Goal: Task Accomplishment & Management: Manage account settings

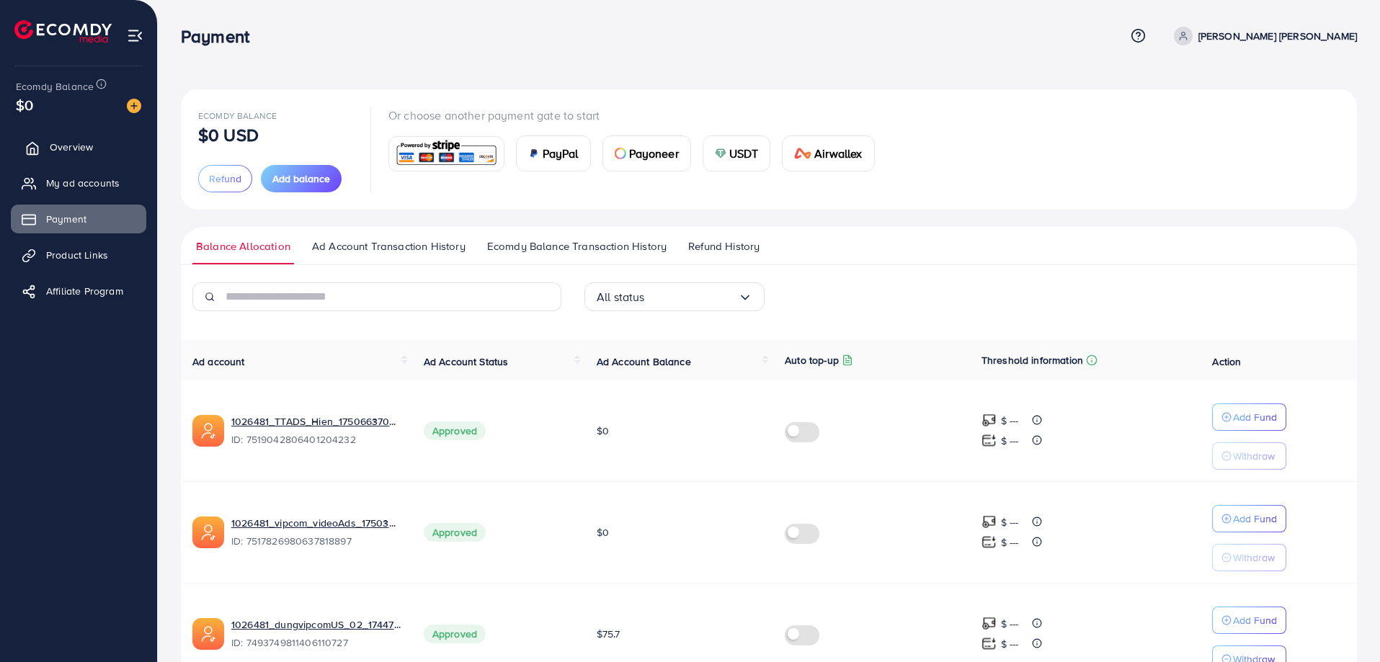
click at [83, 139] on link "Overview" at bounding box center [78, 147] width 135 height 29
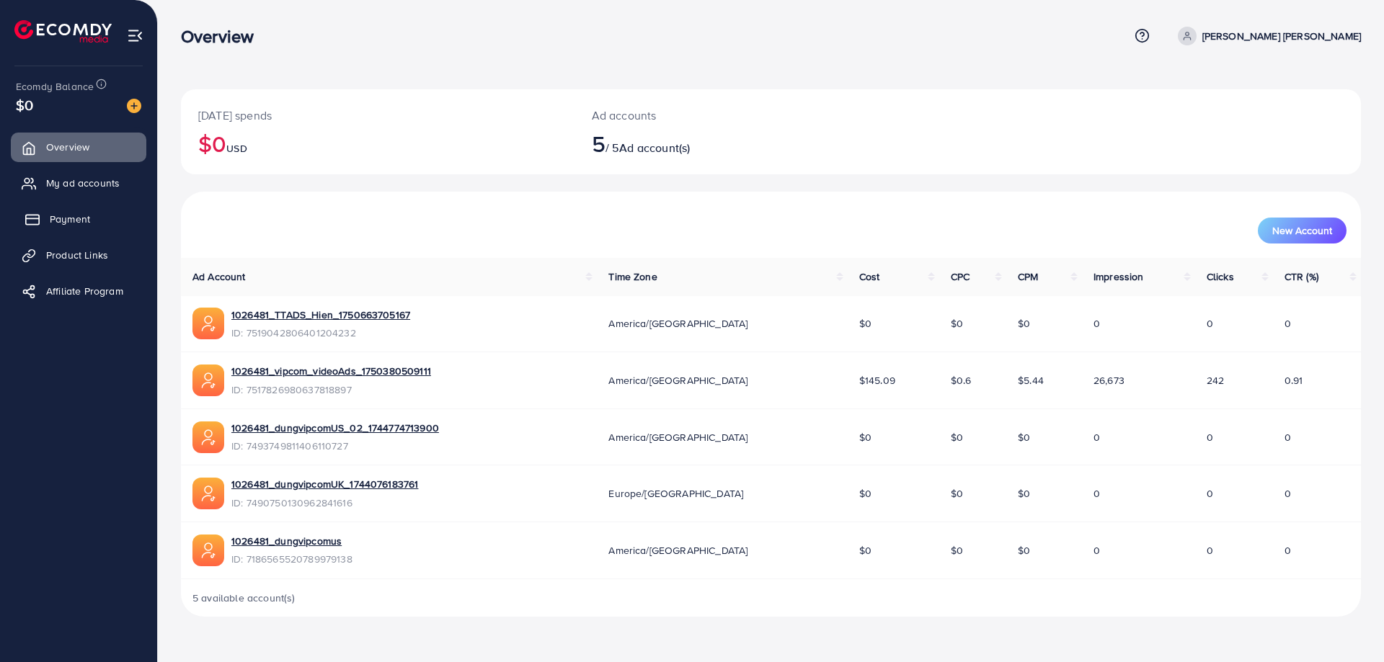
click at [79, 217] on span "Payment" at bounding box center [70, 219] width 40 height 14
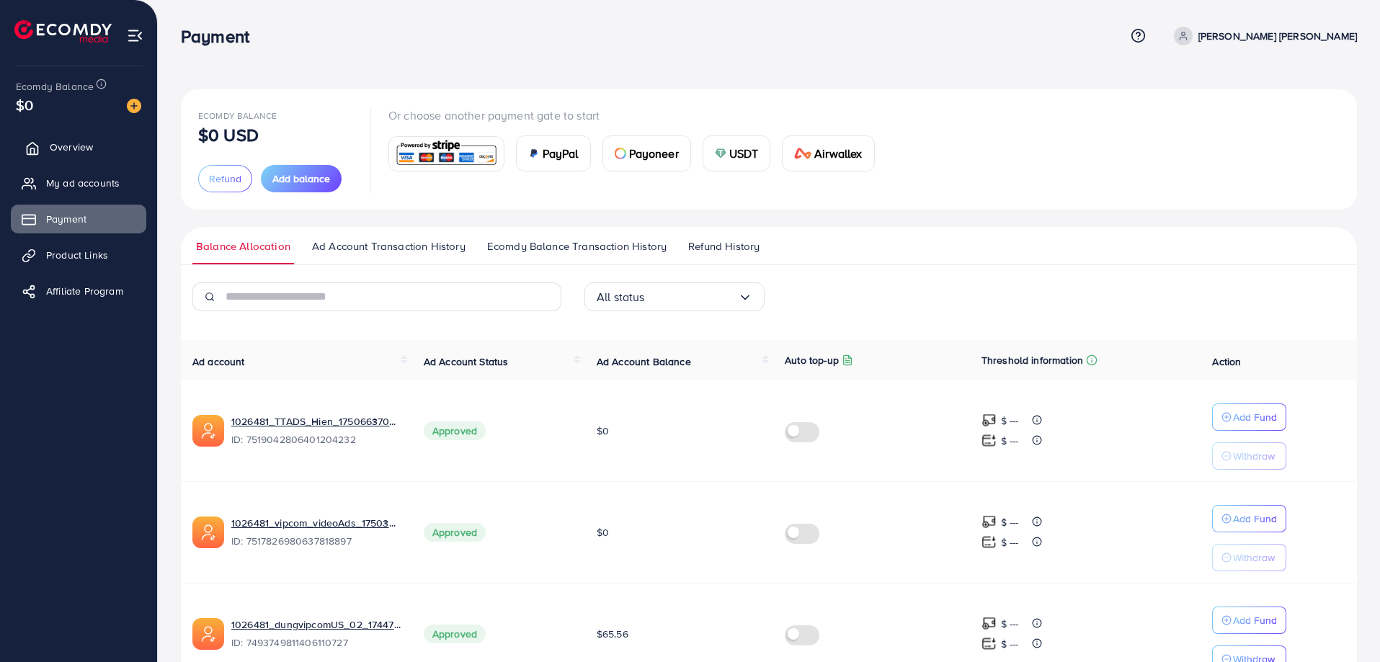
click at [74, 146] on span "Overview" at bounding box center [71, 147] width 43 height 14
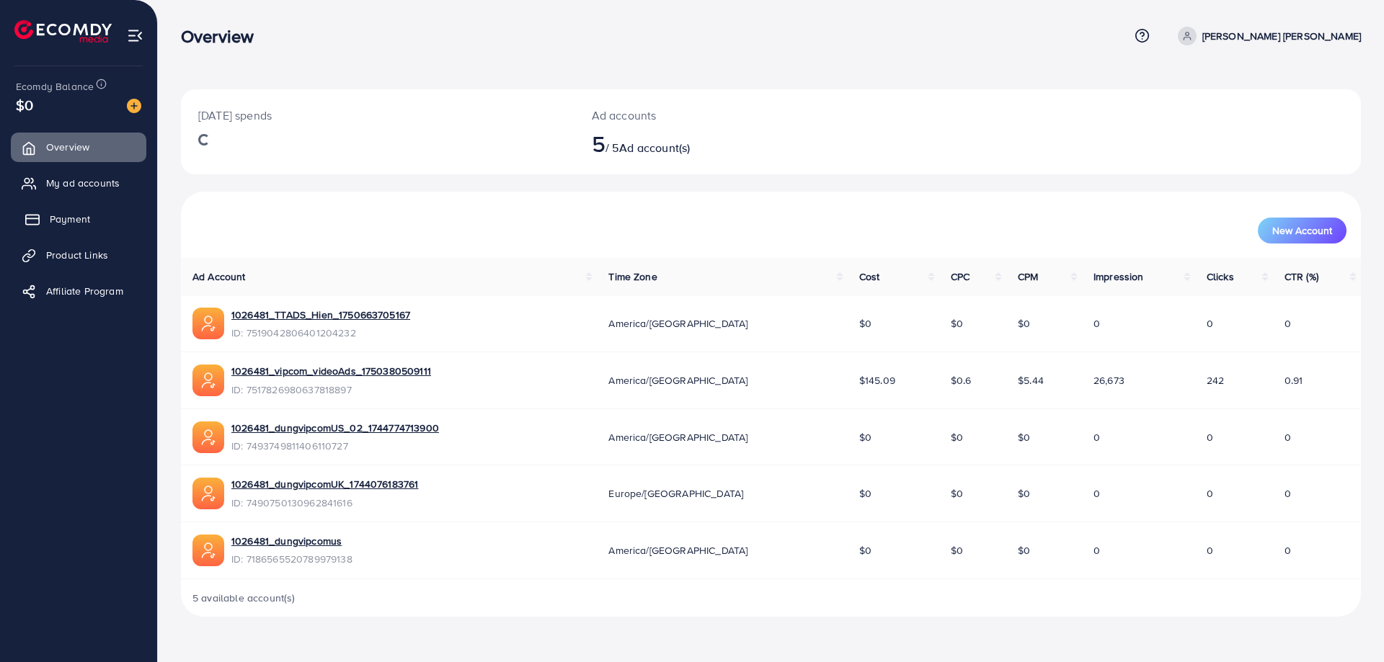
click at [75, 215] on span "Payment" at bounding box center [70, 219] width 40 height 14
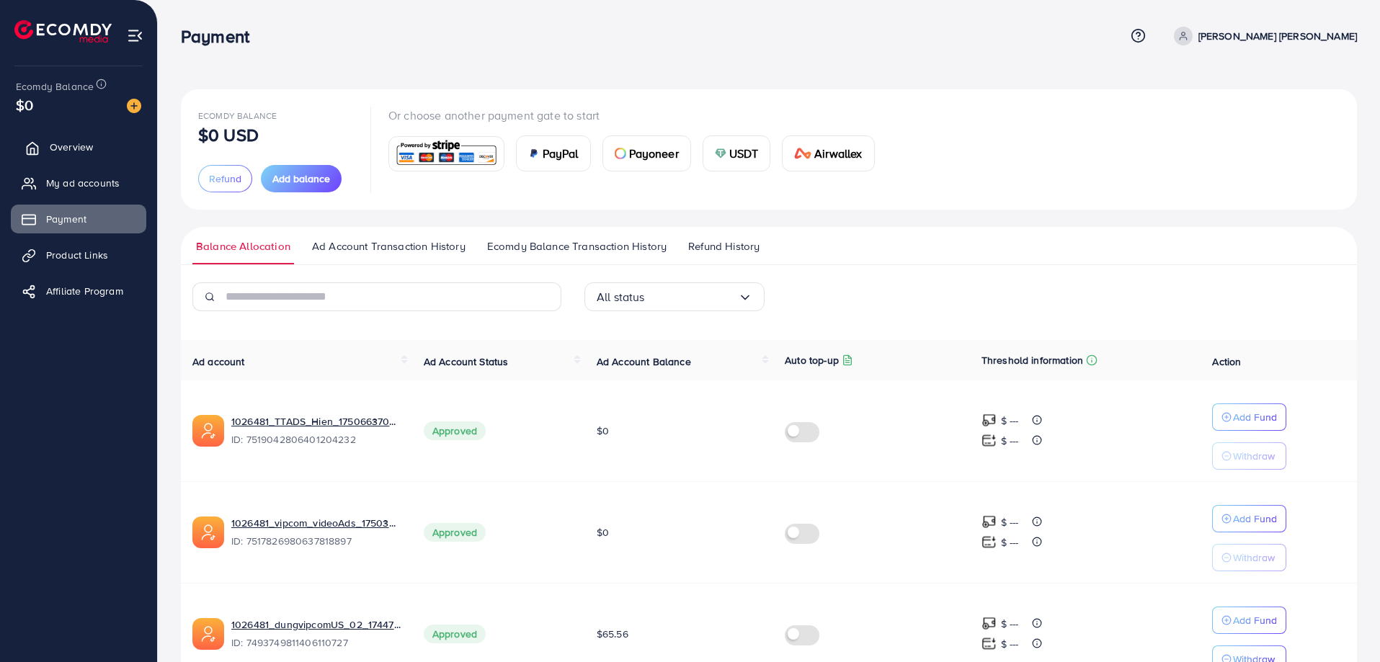
click at [93, 141] on link "Overview" at bounding box center [78, 147] width 135 height 29
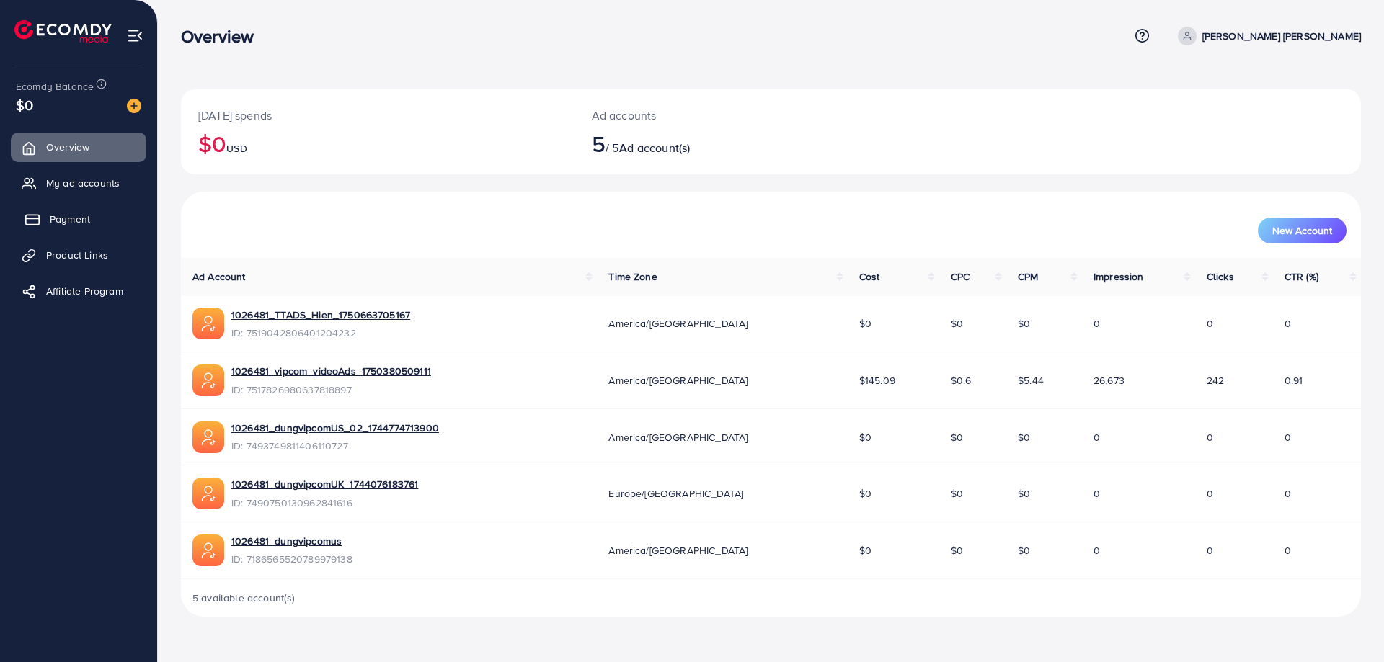
click at [75, 215] on span "Payment" at bounding box center [70, 219] width 40 height 14
